Goal: Task Accomplishment & Management: Manage account settings

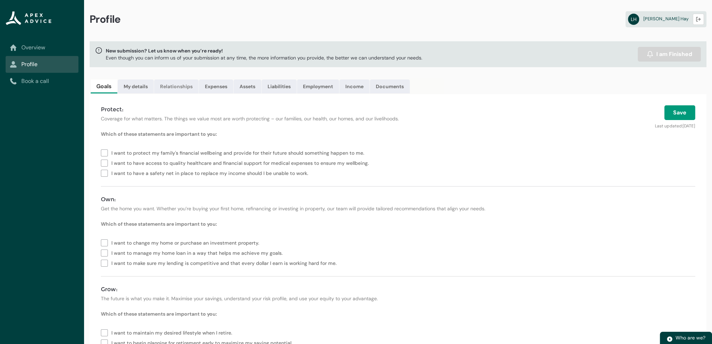
click at [191, 89] on link "Relationships" at bounding box center [176, 87] width 44 height 14
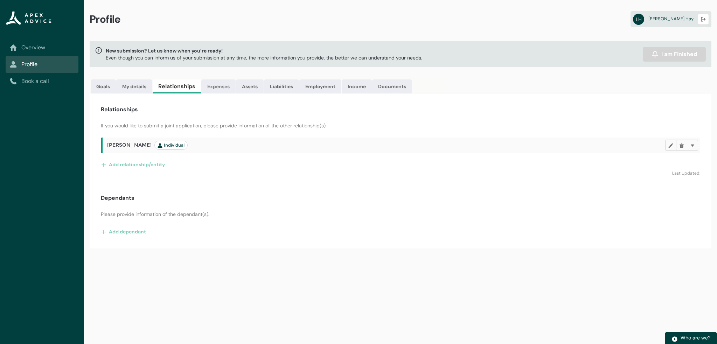
click at [227, 85] on link "Expenses" at bounding box center [218, 87] width 34 height 14
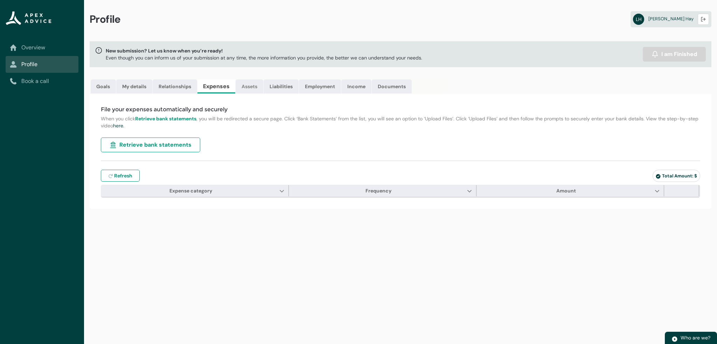
type input "***"
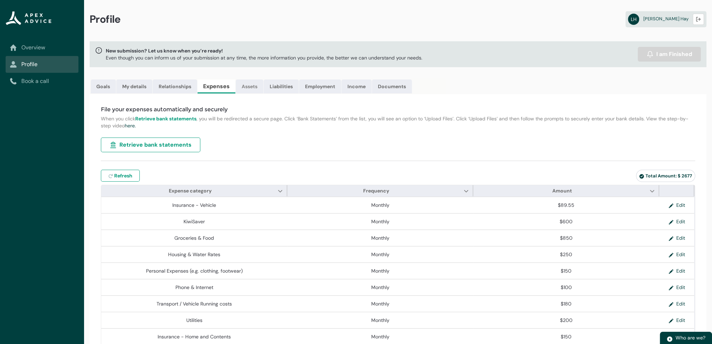
click at [248, 83] on link "Assets" at bounding box center [250, 87] width 28 height 14
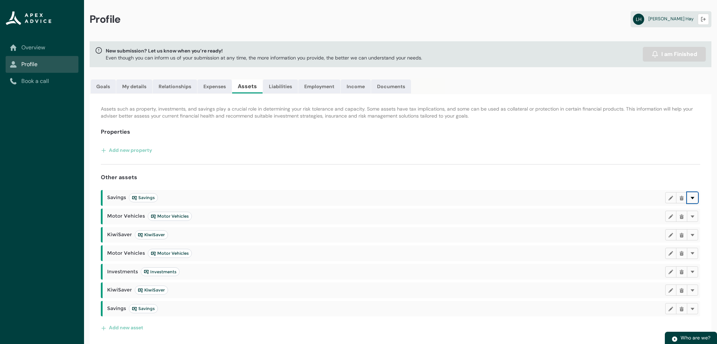
click at [697, 201] on button "Delete" at bounding box center [692, 197] width 11 height 11
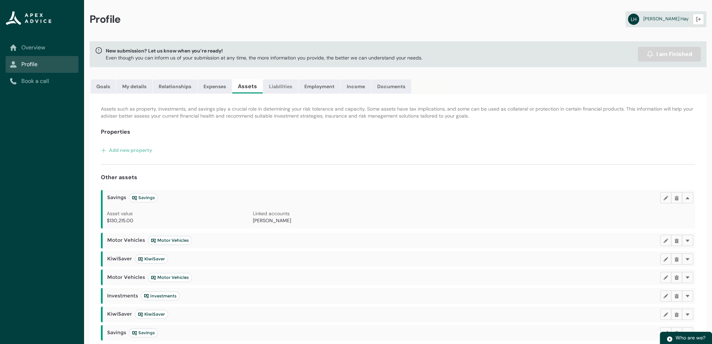
click at [279, 87] on link "Liabilities" at bounding box center [280, 87] width 35 height 14
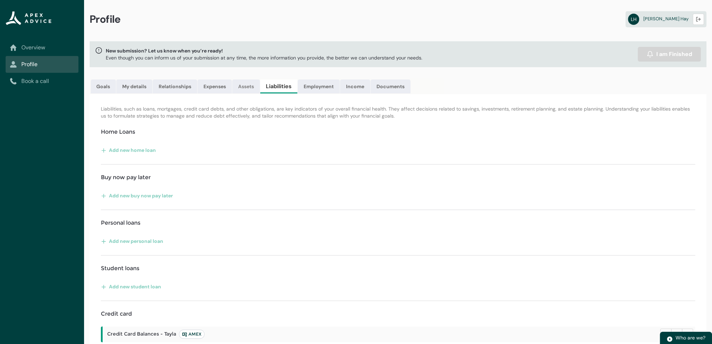
click at [247, 85] on link "Assets" at bounding box center [246, 87] width 28 height 14
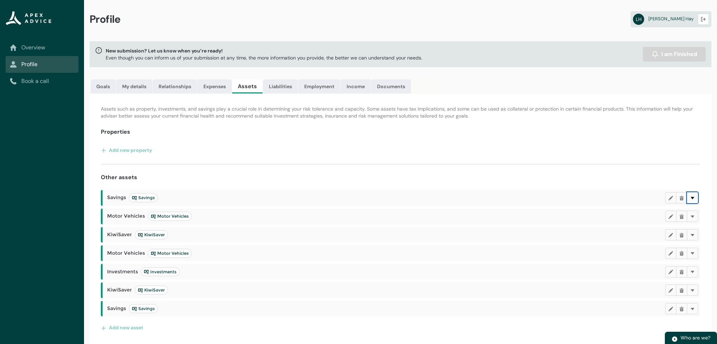
click at [695, 199] on lightning-primitive-icon "button" at bounding box center [692, 197] width 5 height 5
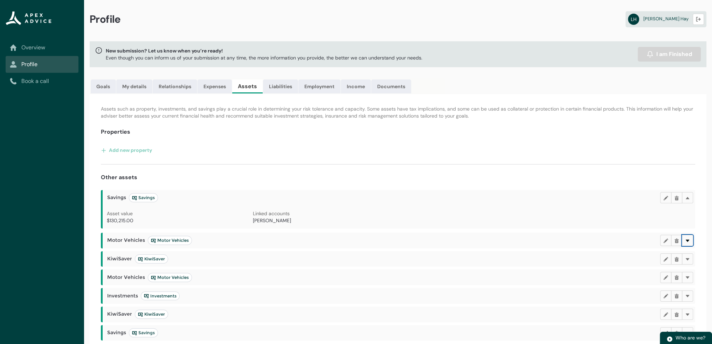
click at [692, 240] on button "Delete" at bounding box center [687, 240] width 11 height 11
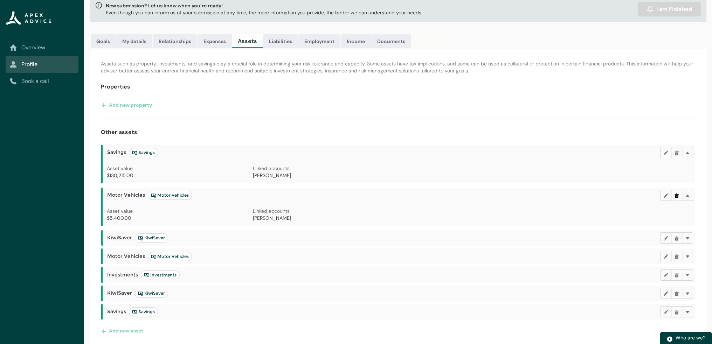
scroll to position [48, 0]
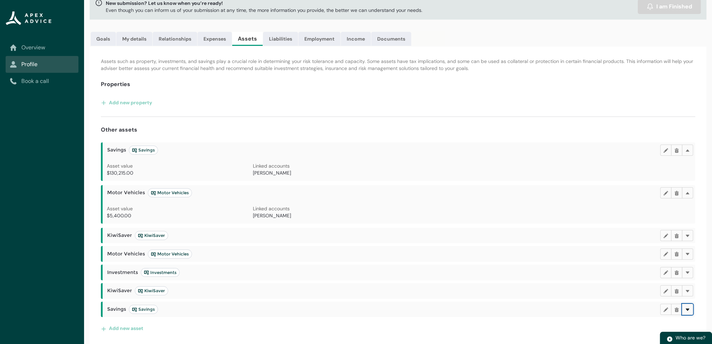
click at [689, 307] on lightning-primitive-icon "button" at bounding box center [687, 309] width 5 height 5
click at [692, 290] on button "Delete" at bounding box center [687, 290] width 11 height 11
click at [685, 271] on lightning-primitive-icon "button" at bounding box center [687, 272] width 5 height 5
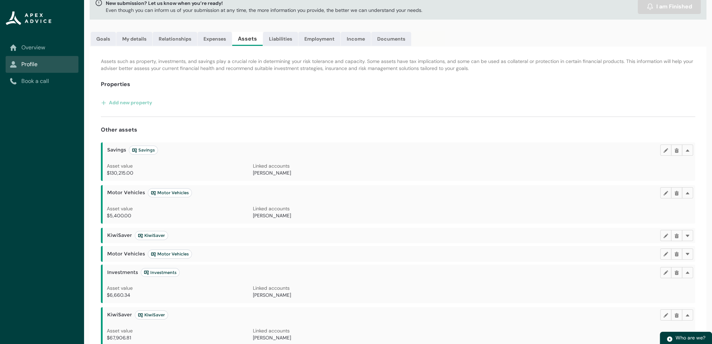
click at [687, 247] on div "Motor Vehicles Motor Vehicles Edit Delete Delete" at bounding box center [399, 254] width 593 height 16
click at [686, 250] on button "Delete" at bounding box center [687, 254] width 11 height 11
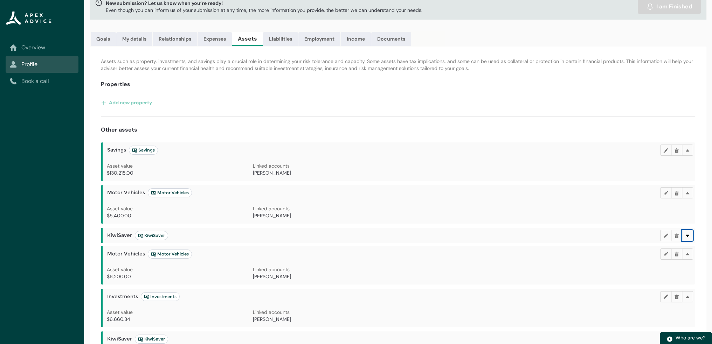
click at [689, 234] on lightning-primitive-icon "button" at bounding box center [687, 235] width 5 height 5
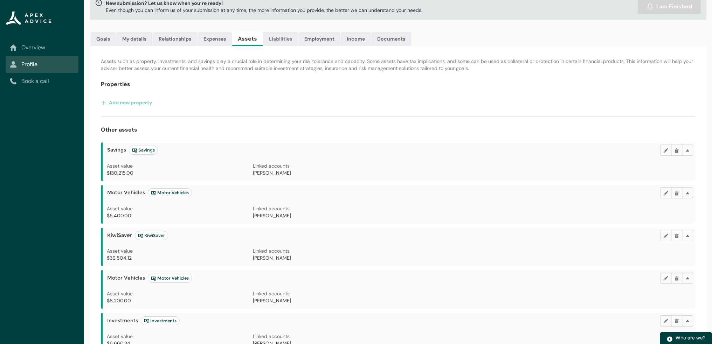
click at [274, 41] on link "Liabilities" at bounding box center [280, 39] width 35 height 14
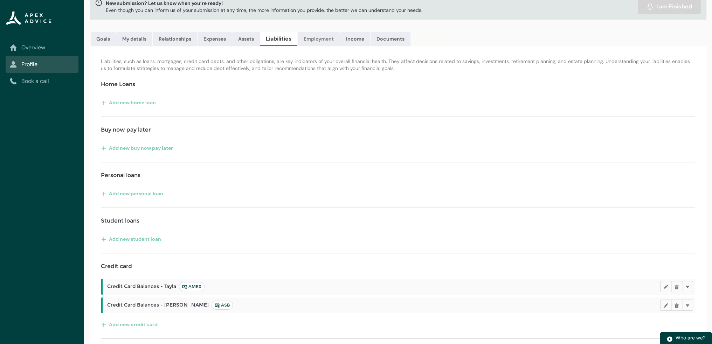
click at [329, 36] on link "Employment" at bounding box center [319, 39] width 42 height 14
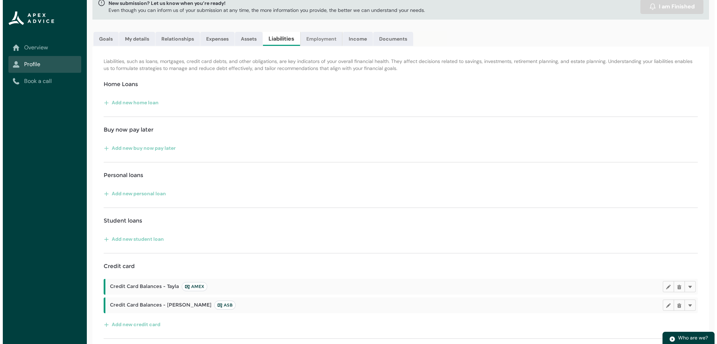
scroll to position [0, 0]
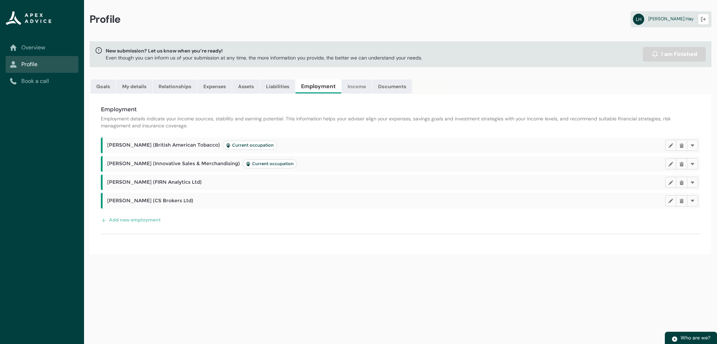
click at [366, 85] on link "Income" at bounding box center [357, 87] width 30 height 14
